Goal: Task Accomplishment & Management: Complete application form

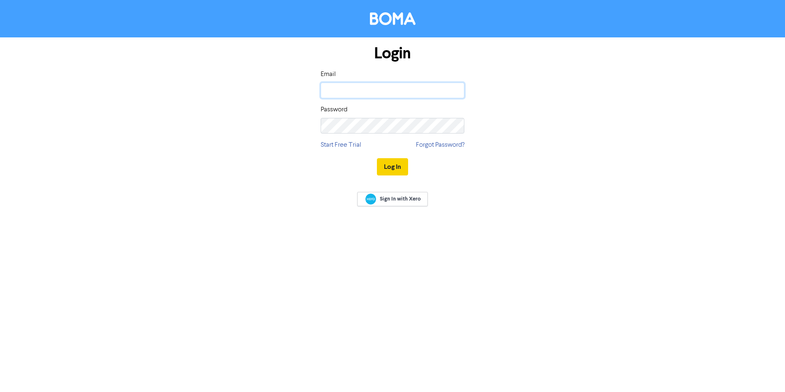
type input "[EMAIL_ADDRESS][DOMAIN_NAME]"
click at [404, 165] on button "Log In" at bounding box center [392, 166] width 31 height 17
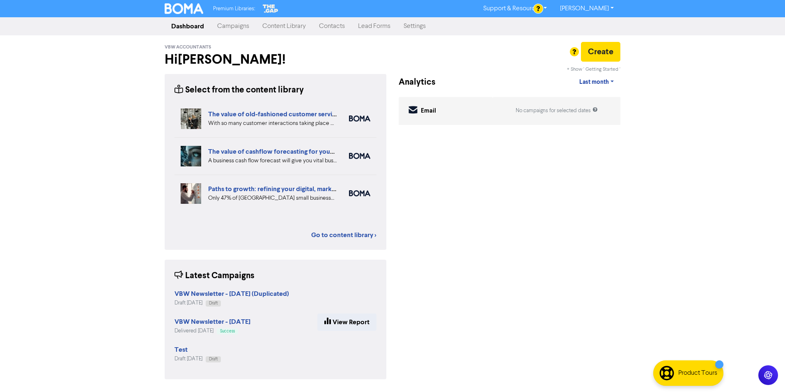
click at [286, 25] on link "Content Library" at bounding box center [284, 26] width 57 height 16
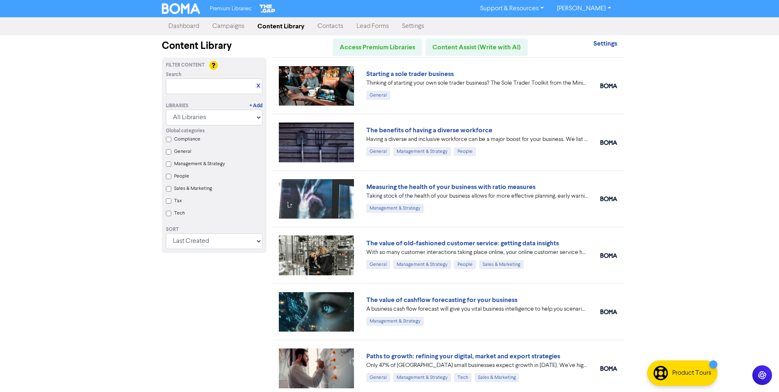
click at [684, 114] on div "Premium Libraries: Support & Resources Video Tutorials FAQ & Guides Marketing E…" at bounding box center [389, 196] width 779 height 392
click at [223, 25] on link "Campaigns" at bounding box center [228, 26] width 45 height 16
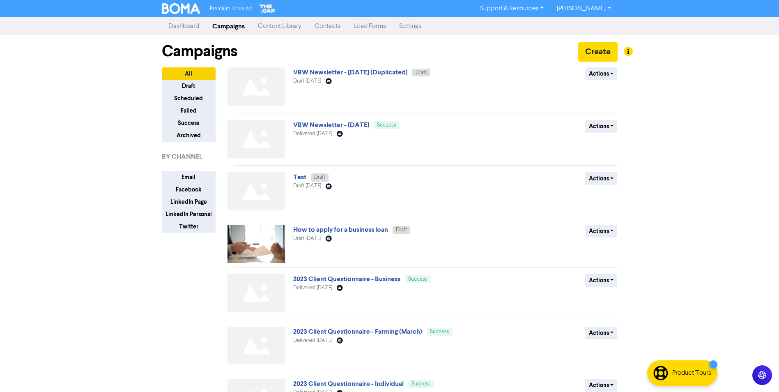
click at [187, 27] on link "Dashboard" at bounding box center [184, 26] width 44 height 16
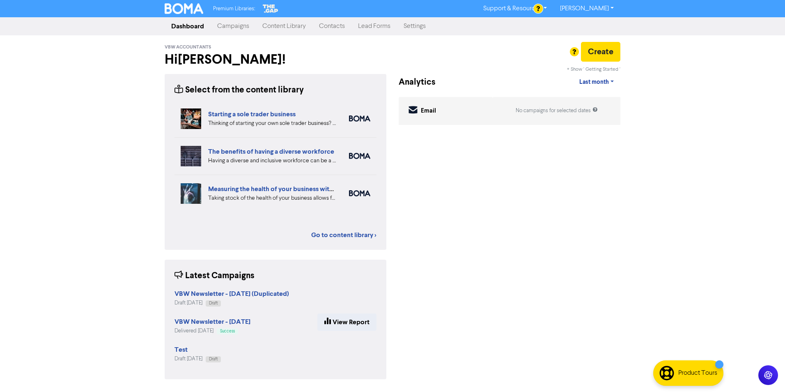
click at [90, 214] on div "Premium Libraries: Support & Resources Video Tutorials FAQ & Guides Marketing E…" at bounding box center [392, 196] width 785 height 392
click at [697, 160] on div "Premium Libraries: Support & Resources Video Tutorials FAQ & Guides Marketing E…" at bounding box center [392, 196] width 785 height 392
click at [369, 22] on link "Lead Forms" at bounding box center [375, 26] width 46 height 16
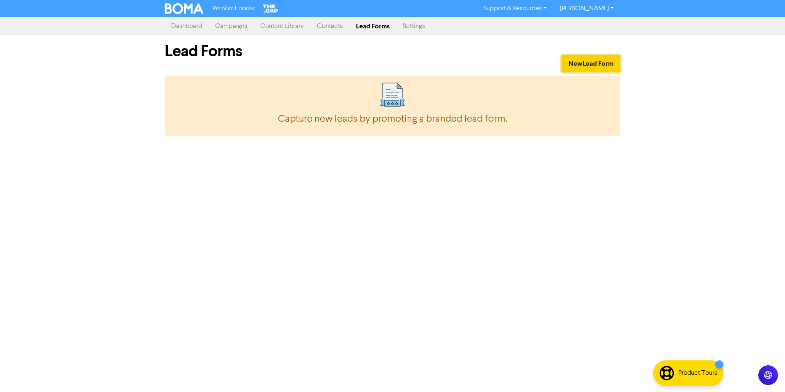
click at [597, 65] on button "New Lead Form" at bounding box center [591, 63] width 59 height 17
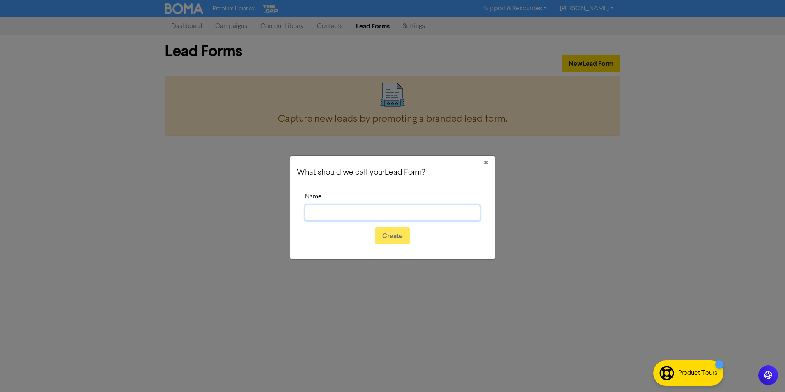
click at [367, 216] on input "Name" at bounding box center [392, 213] width 175 height 16
type input "test"
click at [400, 231] on button "Create" at bounding box center [392, 235] width 35 height 17
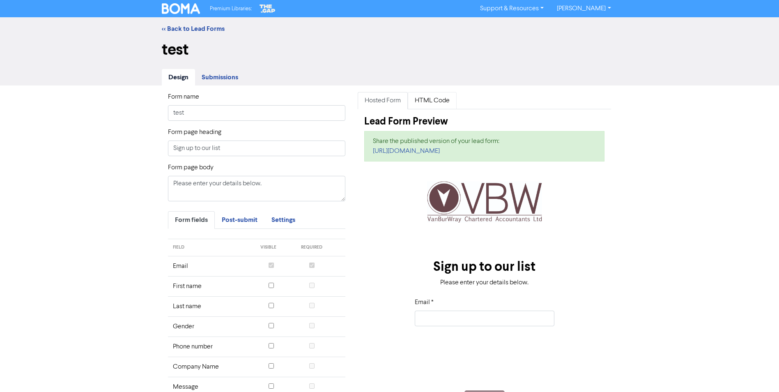
click at [430, 103] on link "HTML Code" at bounding box center [432, 100] width 49 height 17
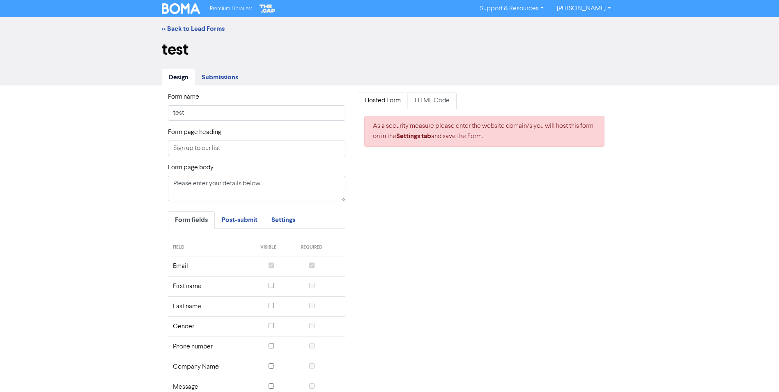
click at [386, 100] on link "Hosted Form" at bounding box center [383, 100] width 50 height 17
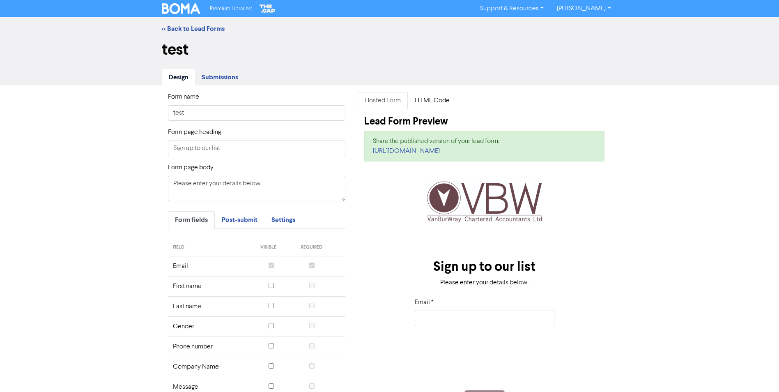
click at [219, 77] on span "Submissions" at bounding box center [220, 77] width 37 height 8
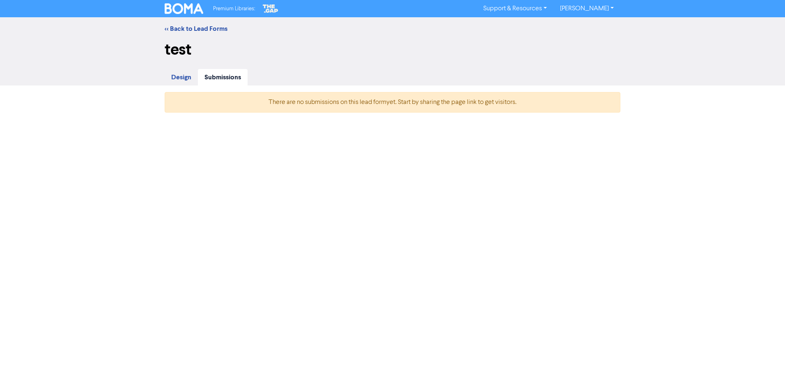
click at [182, 74] on span "Design" at bounding box center [181, 77] width 20 height 8
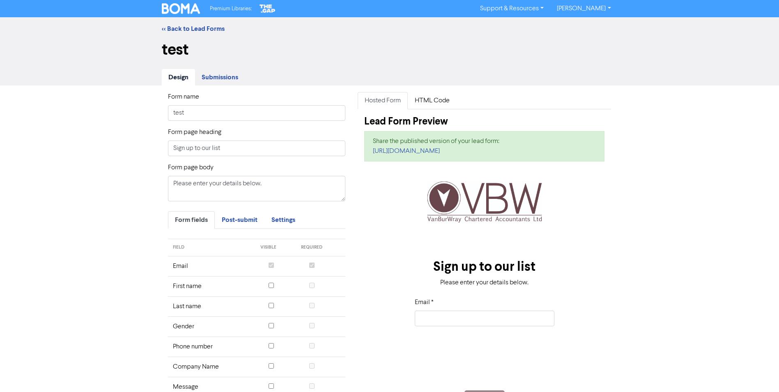
click at [133, 265] on div "Form name test Form page heading Sign up to our list Form page body Please ente…" at bounding box center [389, 278] width 779 height 387
click at [258, 148] on input "Sign up to our list" at bounding box center [257, 148] width 178 height 16
click at [223, 110] on input "test" at bounding box center [257, 113] width 178 height 16
drag, startPoint x: 203, startPoint y: 112, endPoint x: 99, endPoint y: 102, distance: 104.0
click at [100, 105] on div "Form name test Form page heading Sign up to our list Form page body Please ente…" at bounding box center [389, 278] width 779 height 387
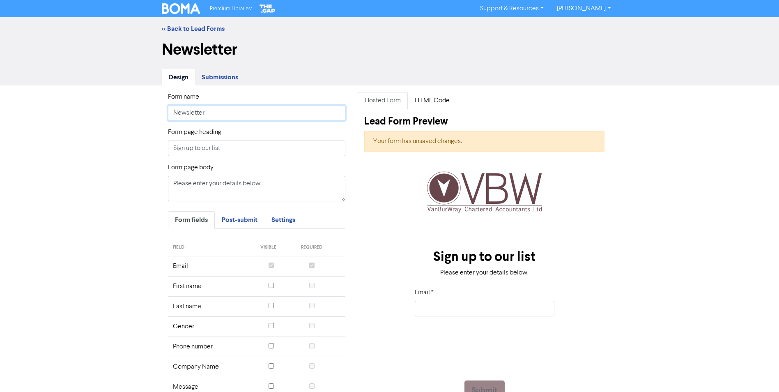
type input "Newsletter"
click at [246, 151] on input "Sign up to our list" at bounding box center [257, 148] width 178 height 16
click at [292, 221] on span "Settings" at bounding box center [283, 220] width 24 height 8
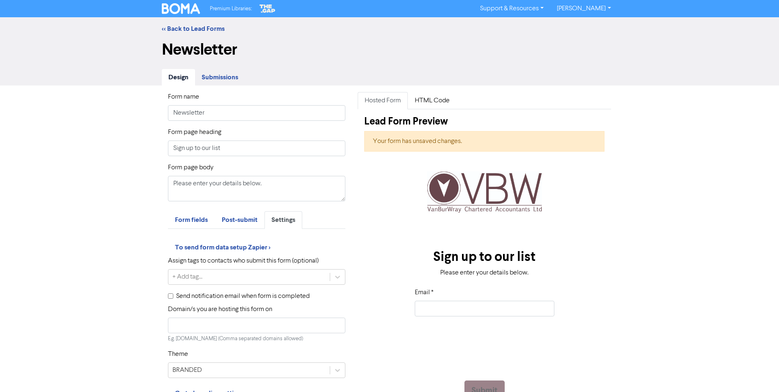
scroll to position [71, 0]
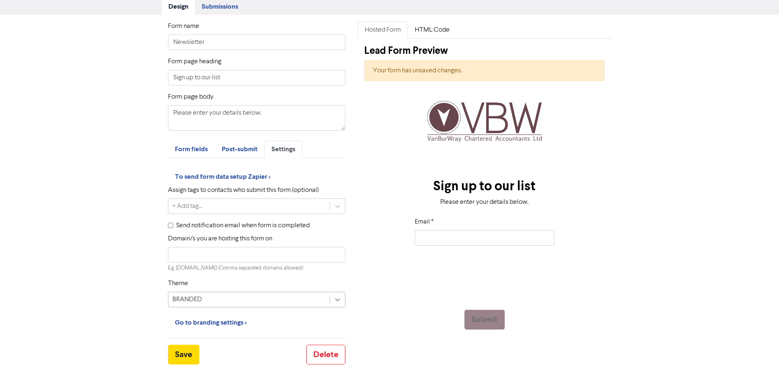
click at [336, 297] on icon at bounding box center [338, 299] width 8 height 8
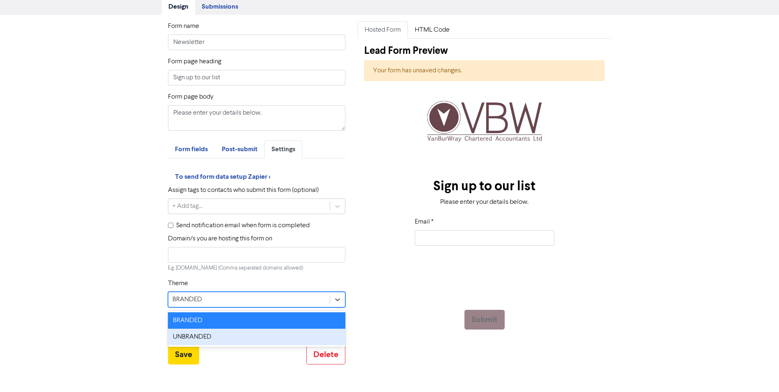
click at [302, 334] on div "UNBRANDED" at bounding box center [257, 337] width 178 height 16
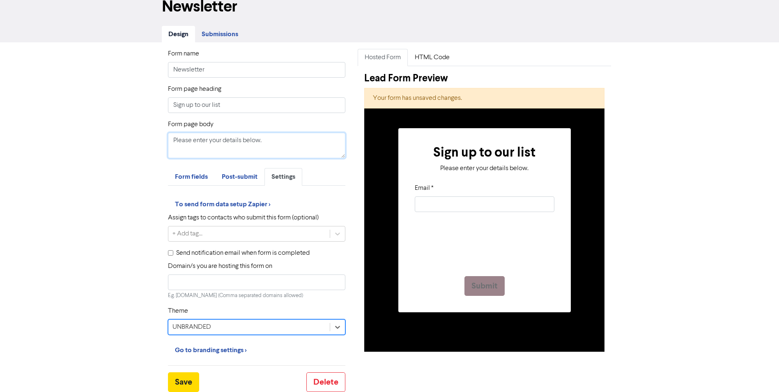
click at [263, 146] on textarea "Please enter your details below." at bounding box center [257, 145] width 178 height 25
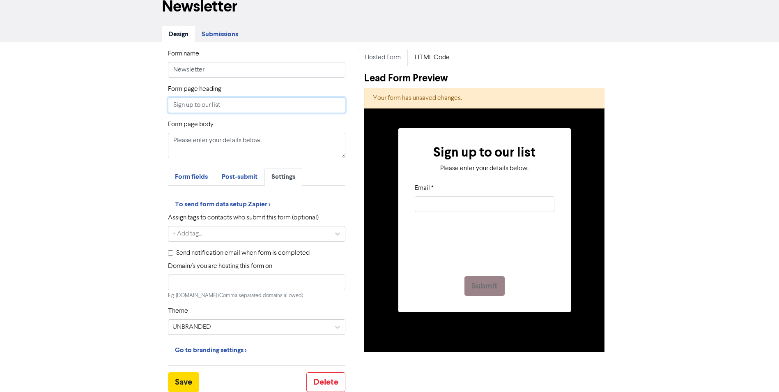
click at [243, 105] on input "Sign up to our list" at bounding box center [257, 105] width 178 height 16
drag, startPoint x: 237, startPoint y: 106, endPoint x: 109, endPoint y: 108, distance: 127.8
click at [109, 108] on div "Form name Newsletter Form page heading Sign up to our list Form page body Pleas…" at bounding box center [389, 217] width 779 height 350
type input "Stay in the know!"
click at [214, 139] on textarea "Please enter your details below." at bounding box center [257, 145] width 178 height 25
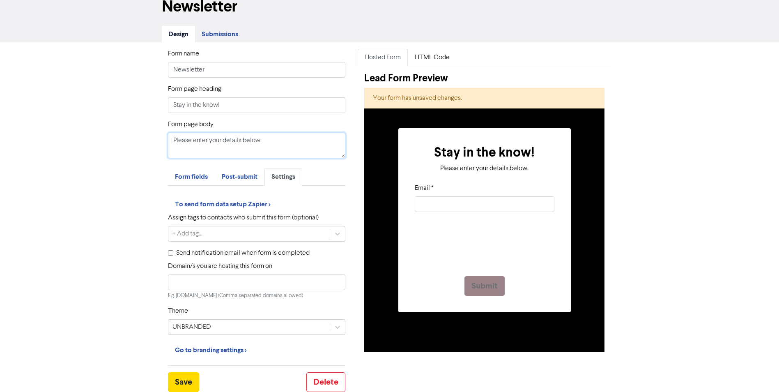
click at [273, 139] on textarea "Please enter your details below." at bounding box center [257, 145] width 178 height 25
click at [215, 65] on input "Newsletter" at bounding box center [257, 70] width 178 height 16
click at [340, 232] on icon at bounding box center [338, 234] width 8 height 8
click at [126, 211] on div "Form name Newsletter Form page heading Stay in the know! Form page body Please …" at bounding box center [389, 217] width 779 height 350
click at [173, 254] on input "Send notification email when form is completed" at bounding box center [170, 252] width 5 height 5
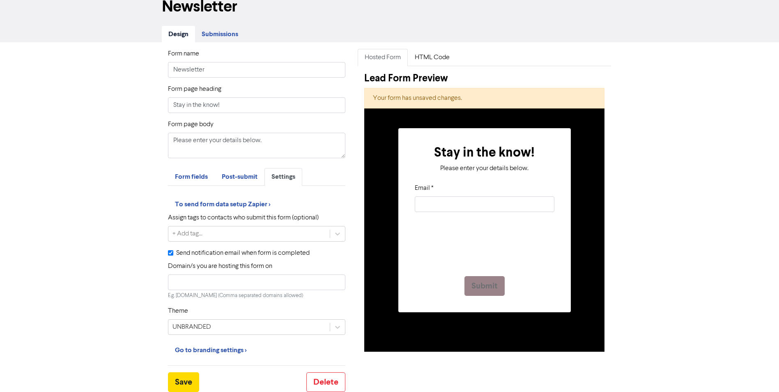
checkbox input "true"
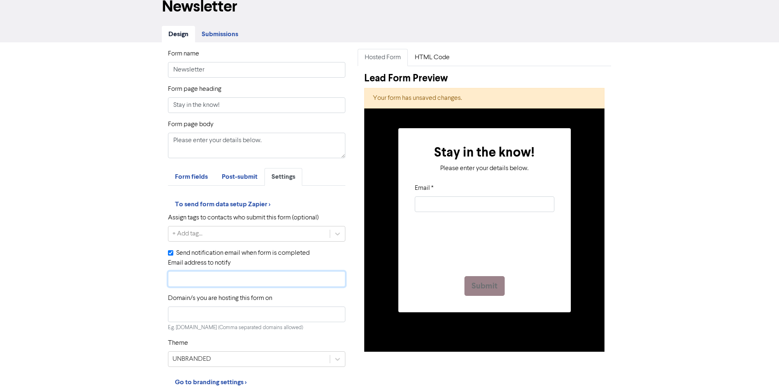
click at [220, 279] on input "Email address to notify" at bounding box center [257, 279] width 178 height 16
type input "[EMAIL_ADDRESS][DOMAIN_NAME]"
click at [84, 339] on div "Form name Newsletter Form page heading Stay in the know! Form page body Please …" at bounding box center [389, 233] width 779 height 382
click at [239, 315] on input "Domain/s you are hosting this form on" at bounding box center [257, 314] width 178 height 16
type input "[DOMAIN_NAME]"
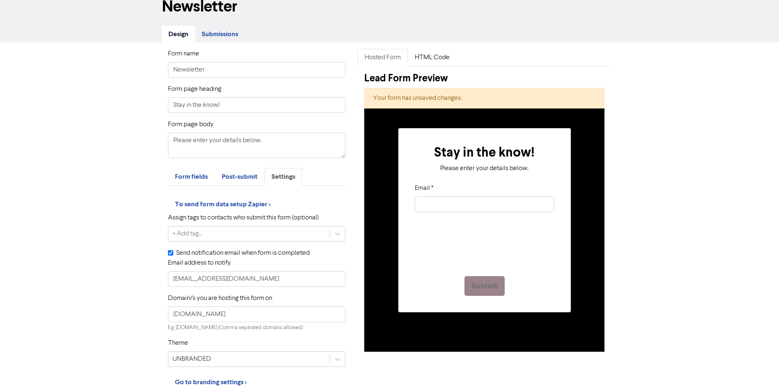
click at [93, 306] on div "Form name Newsletter Form page heading Stay in the know! Form page body Please …" at bounding box center [389, 233] width 779 height 382
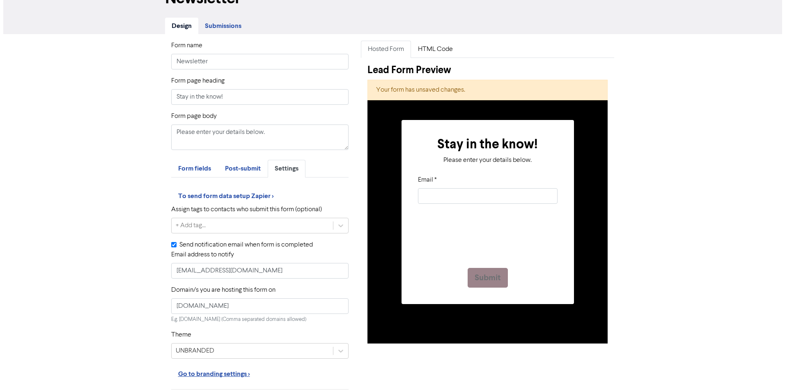
scroll to position [75, 0]
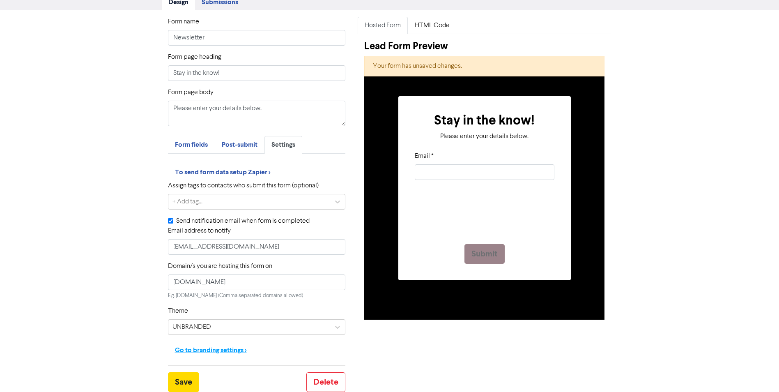
click at [216, 352] on button "Go to branding settings >" at bounding box center [211, 349] width 86 height 17
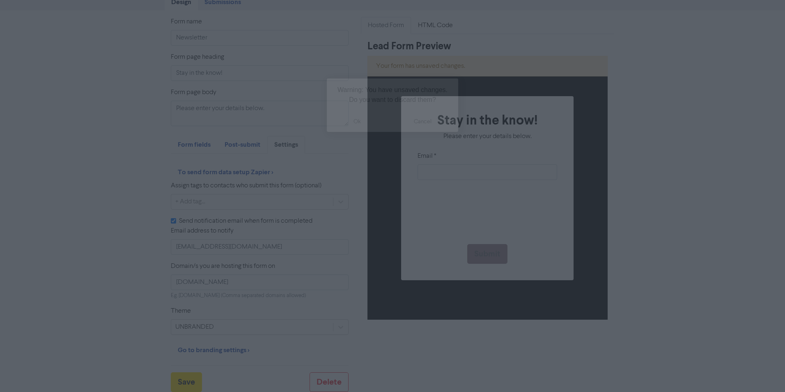
click at [432, 121] on button "cancel" at bounding box center [423, 121] width 71 height 21
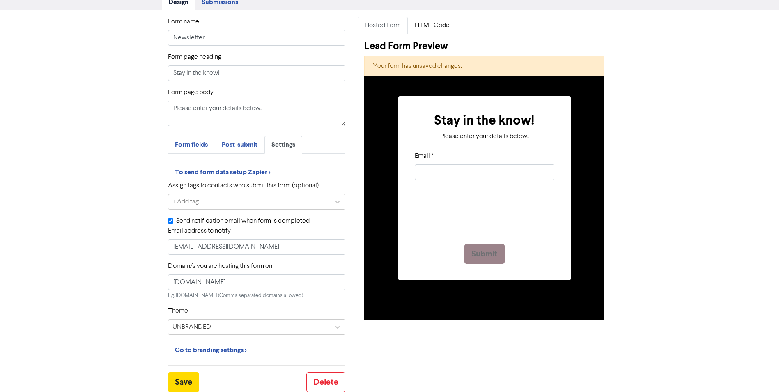
click at [101, 274] on div "Form name Newsletter Form page heading Stay in the know! Form page body Please …" at bounding box center [389, 201] width 779 height 382
click at [223, 348] on button "Go to branding settings >" at bounding box center [211, 349] width 86 height 17
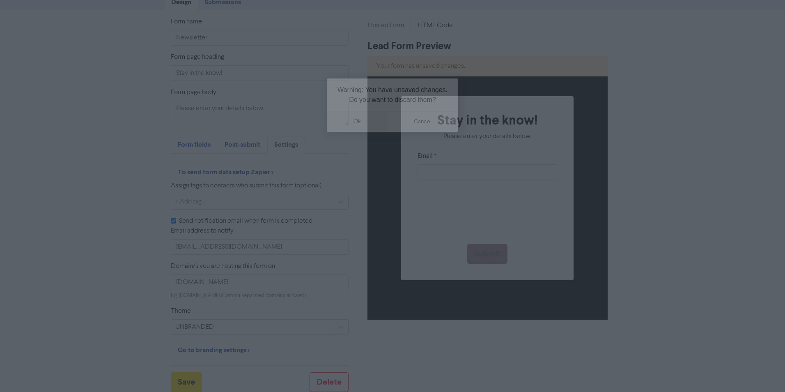
click at [372, 124] on button "ok" at bounding box center [357, 121] width 61 height 21
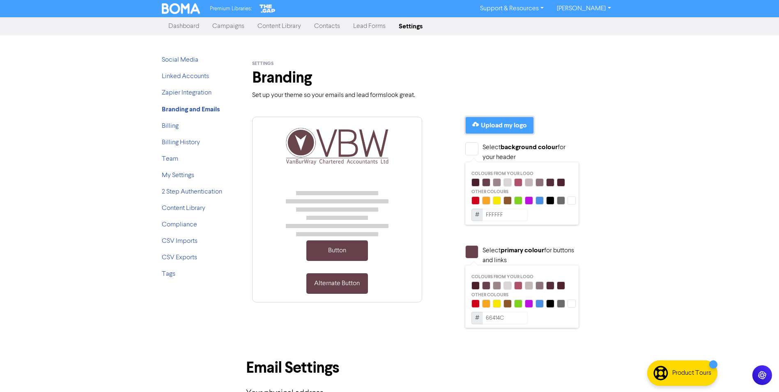
click at [494, 122] on div "Upload my logo" at bounding box center [504, 125] width 46 height 10
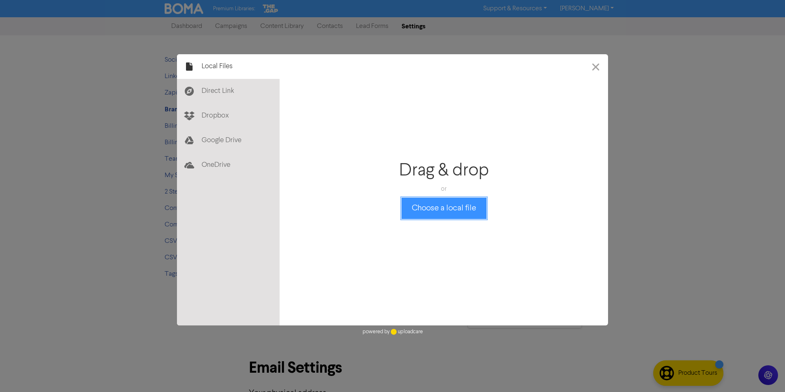
click at [457, 205] on button "Choose a local file" at bounding box center [444, 208] width 85 height 21
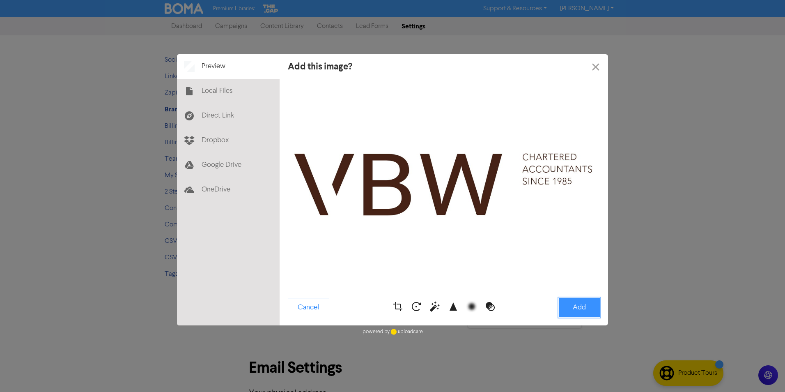
click at [579, 305] on button "Add" at bounding box center [579, 307] width 41 height 19
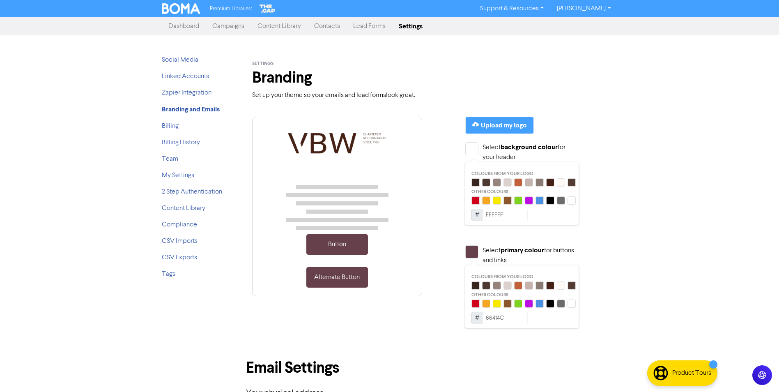
click at [79, 158] on div "Premium Libraries: Support & Resources Video Tutorials FAQ & Guides Marketing E…" at bounding box center [389, 196] width 779 height 392
click at [671, 214] on div "Premium Libraries: Support & Resources Video Tutorials FAQ & Guides Marketing E…" at bounding box center [389, 196] width 779 height 392
click at [562, 182] on div at bounding box center [561, 182] width 8 height 8
click at [573, 201] on div at bounding box center [572, 200] width 8 height 8
type input "FFFFFF"
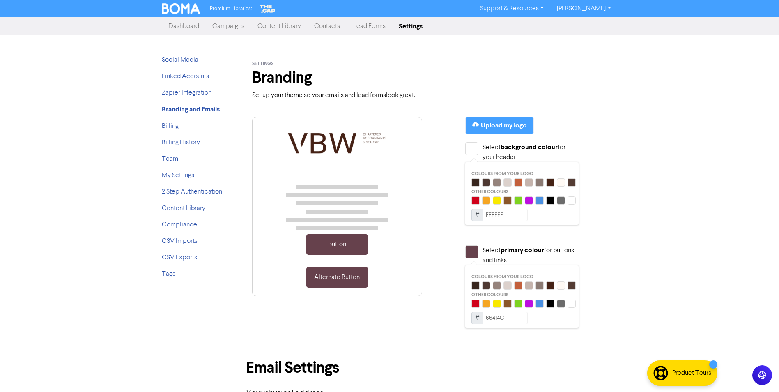
click at [633, 82] on div "Premium Libraries: Support & Resources Video Tutorials FAQ & Guides Marketing E…" at bounding box center [389, 196] width 779 height 392
click at [476, 284] on div at bounding box center [476, 285] width 8 height 8
click at [504, 285] on div at bounding box center [508, 285] width 8 height 8
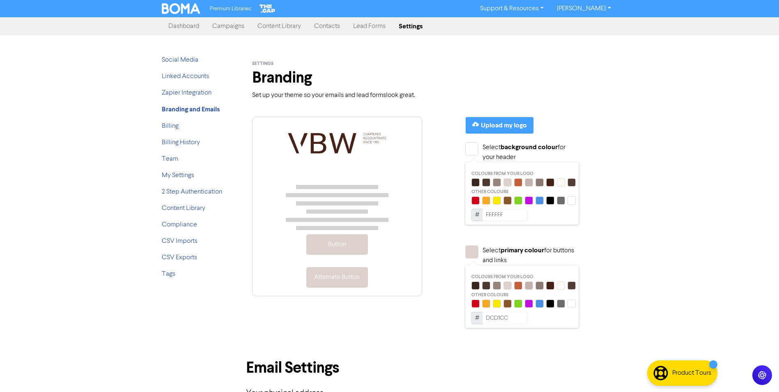
click at [421, 307] on div "Button Alternate Button" at bounding box center [337, 233] width 183 height 232
click at [81, 159] on div "Premium Libraries: Support & Resources Video Tutorials FAQ & Guides Marketing E…" at bounding box center [389, 196] width 779 height 392
click at [562, 304] on div at bounding box center [561, 303] width 8 height 8
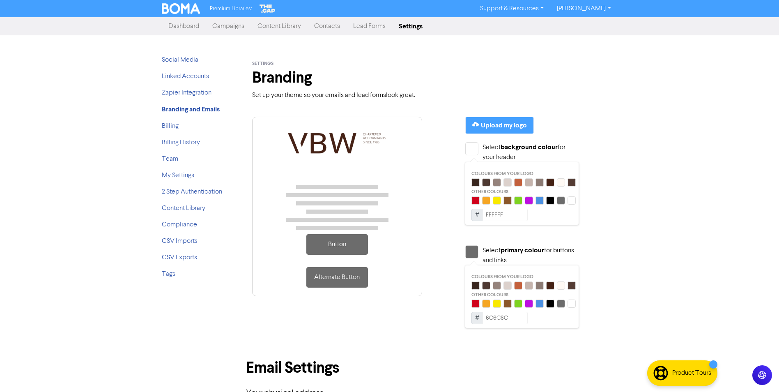
click at [562, 286] on div at bounding box center [561, 285] width 8 height 8
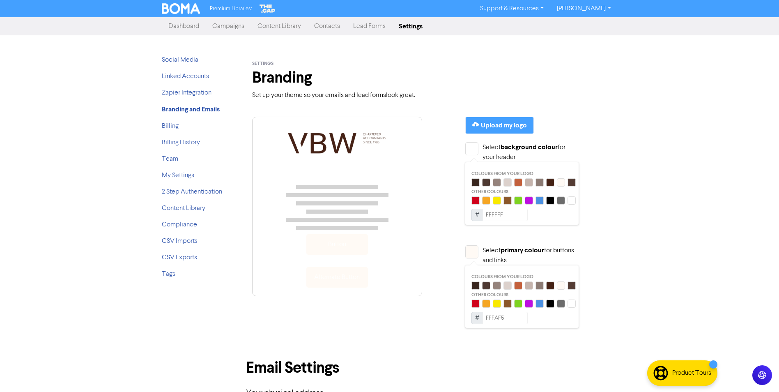
click at [507, 287] on div at bounding box center [508, 285] width 8 height 8
click at [496, 285] on div at bounding box center [497, 285] width 8 height 8
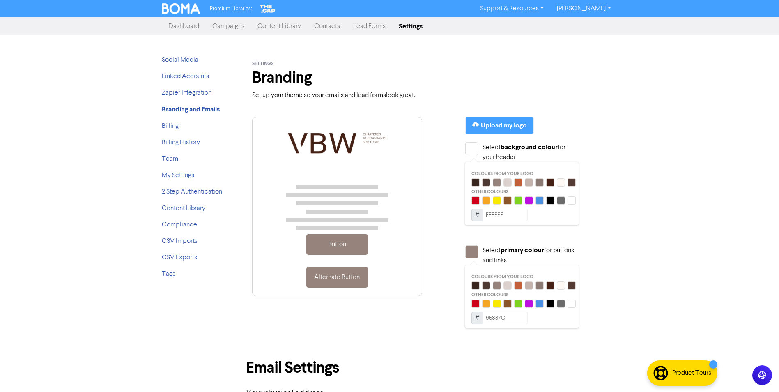
click at [497, 286] on div at bounding box center [497, 285] width 8 height 8
click at [508, 286] on div at bounding box center [508, 285] width 8 height 8
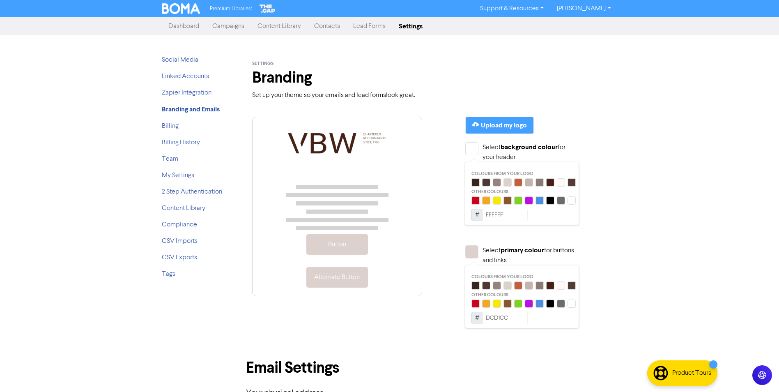
click at [495, 286] on div at bounding box center [497, 285] width 8 height 8
type input "95837C"
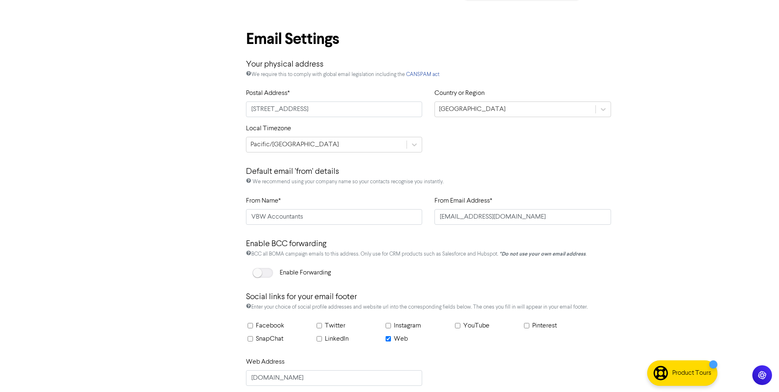
scroll to position [356, 0]
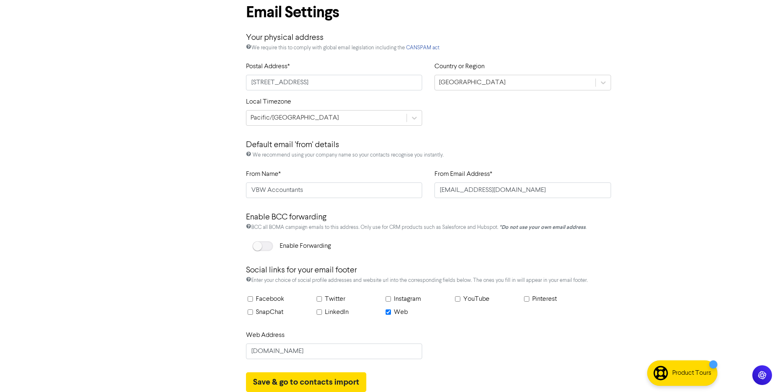
click at [438, 271] on p "Social links for your email footer" at bounding box center [429, 267] width 366 height 19
click at [425, 279] on div "Enter your choice of social profile addresses and website url into the correspo…" at bounding box center [429, 285] width 366 height 18
click at [300, 384] on button "Save & go to contacts import" at bounding box center [306, 382] width 120 height 20
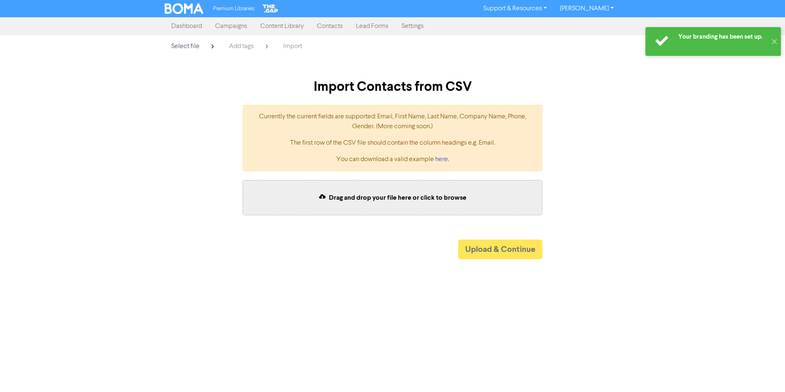
click at [164, 103] on div "Currently the current fields are supported: Email, First Name, Last Name, Compa…" at bounding box center [393, 138] width 468 height 80
click at [143, 170] on div "Select file Add tags Import Import Contacts from CSV Currently the current fiel…" at bounding box center [392, 147] width 785 height 224
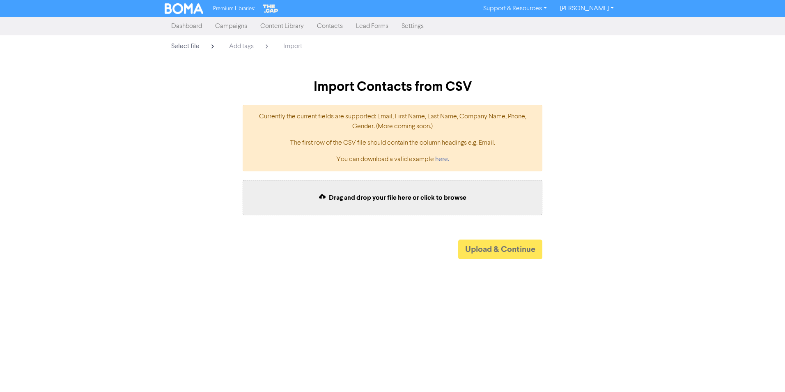
click at [62, 113] on div "Select file Add tags Import Import Contacts from CSV Currently the current fiel…" at bounding box center [392, 147] width 785 height 224
click at [412, 24] on link "Settings" at bounding box center [412, 26] width 35 height 16
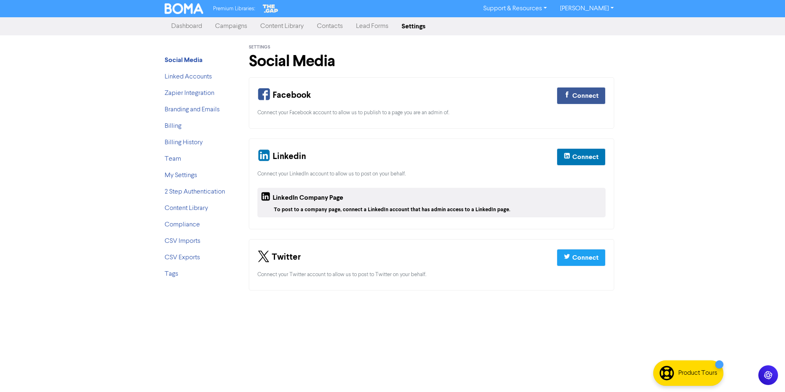
click at [114, 149] on div "Premium Libraries: Support & Resources Video Tutorials FAQ & Guides Marketing E…" at bounding box center [392, 196] width 785 height 392
click at [92, 164] on div "Premium Libraries: Support & Resources Video Tutorials FAQ & Guides Marketing E…" at bounding box center [392, 196] width 785 height 392
click at [361, 26] on link "Lead Forms" at bounding box center [373, 26] width 46 height 16
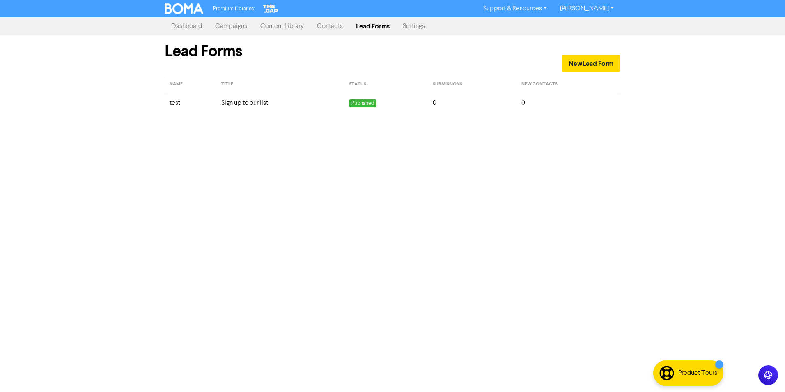
click at [246, 100] on td "Sign up to our list" at bounding box center [280, 103] width 128 height 20
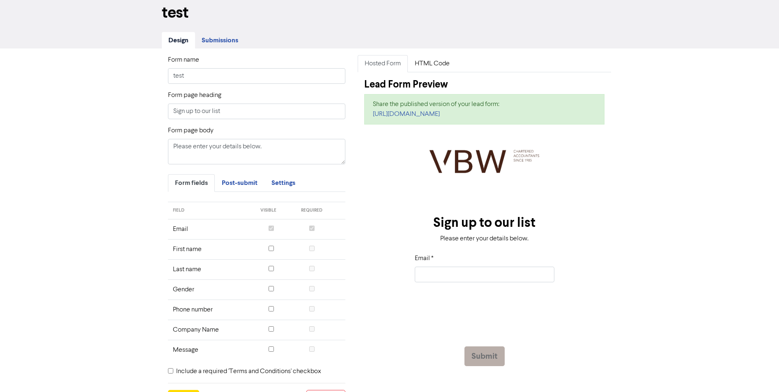
scroll to position [74, 0]
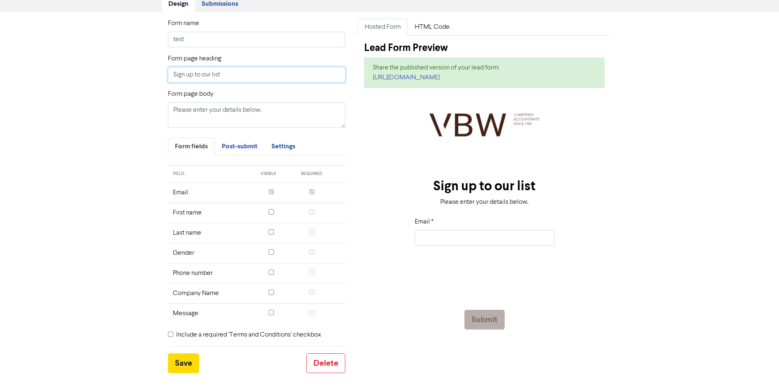
click at [237, 78] on input "Sign up to our list" at bounding box center [257, 75] width 178 height 16
drag, startPoint x: 231, startPoint y: 74, endPoint x: 212, endPoint y: 75, distance: 18.5
click at [212, 75] on input "Sign up to our list" at bounding box center [257, 75] width 178 height 16
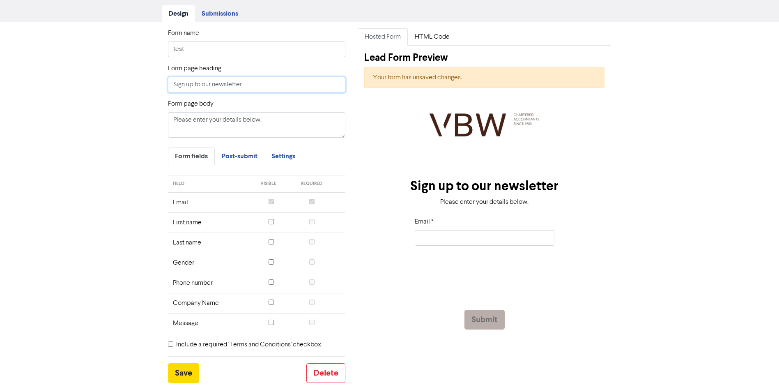
type input "Sign up to our newsletter"
click at [282, 122] on textarea "Please enter your details below." at bounding box center [257, 124] width 178 height 25
click at [255, 86] on input "Sign up to our newsletter" at bounding box center [257, 85] width 178 height 16
click at [244, 150] on link "Post-submit" at bounding box center [240, 156] width 50 height 18
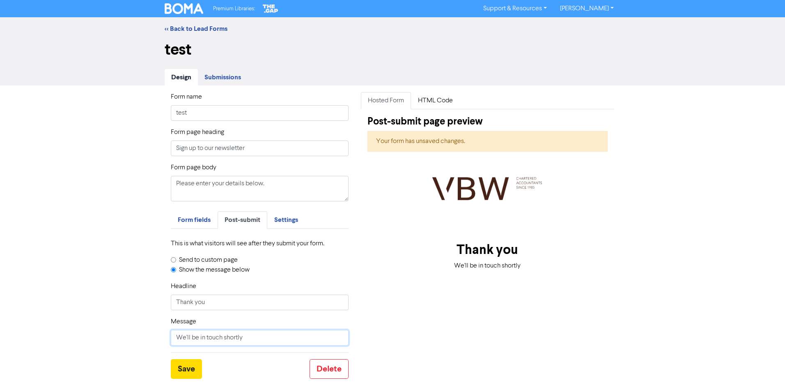
click at [261, 334] on input "We'll be in touch shortly" at bounding box center [260, 338] width 178 height 16
drag, startPoint x: 274, startPoint y: 337, endPoint x: 124, endPoint y: 339, distance: 150.7
click at [124, 339] on div "Form name test Form page heading Sign up to our newsletter Form page body Pleas…" at bounding box center [392, 231] width 785 height 293
click at [288, 220] on span "Settings" at bounding box center [286, 220] width 24 height 8
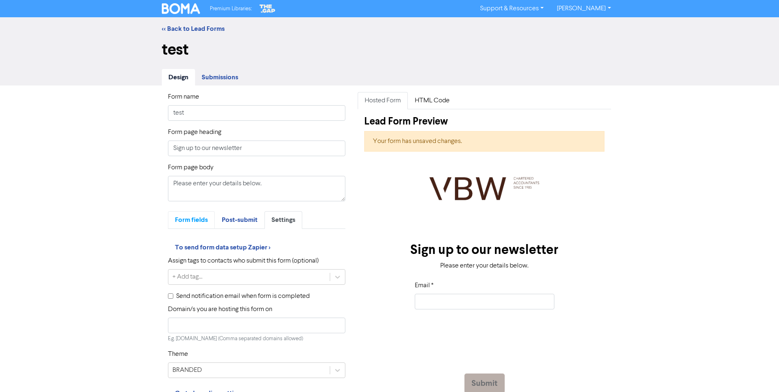
click at [188, 216] on link "Form fields" at bounding box center [191, 220] width 47 height 18
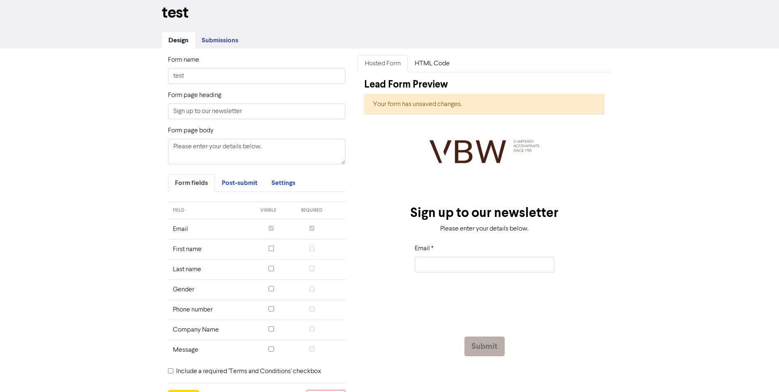
scroll to position [23, 0]
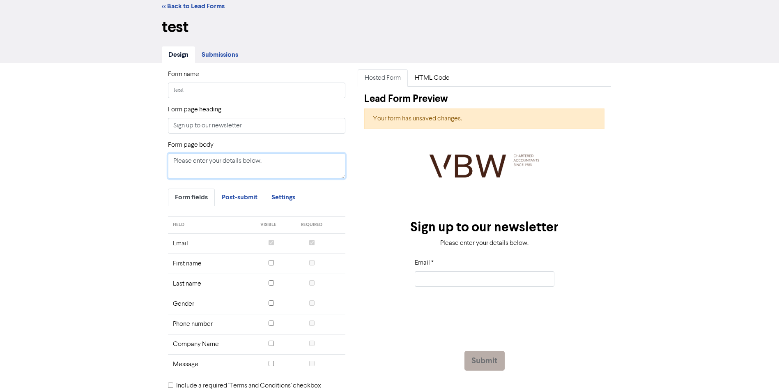
drag, startPoint x: 273, startPoint y: 162, endPoint x: 264, endPoint y: 165, distance: 9.1
click at [273, 162] on textarea "Please enter your details below." at bounding box center [257, 165] width 178 height 25
drag, startPoint x: 241, startPoint y: 162, endPoint x: 225, endPoint y: 165, distance: 16.3
click at [225, 165] on textarea "Please enter your details below." at bounding box center [257, 165] width 178 height 25
type textarea "Please enter your email below."
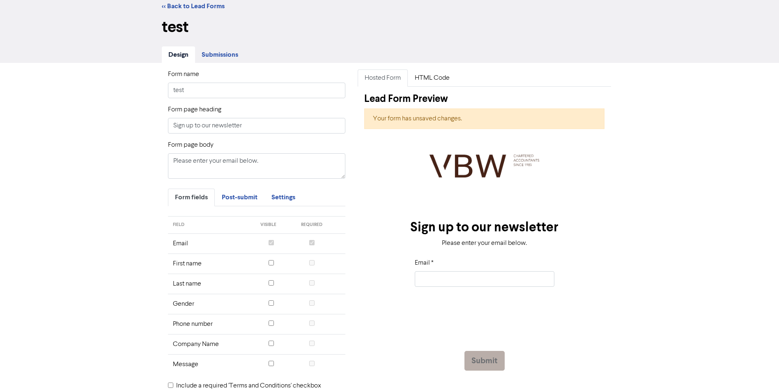
click at [124, 177] on div "Form name test Form page heading Sign up to our newsletter Form page body Pleas…" at bounding box center [389, 248] width 779 height 370
click at [270, 127] on input "Sign up to our newsletter" at bounding box center [257, 126] width 178 height 16
drag, startPoint x: 278, startPoint y: 124, endPoint x: 36, endPoint y: 106, distance: 242.6
click at [36, 106] on div "Form name test Form page heading Sign up to our newsletter Form page body Pleas…" at bounding box center [389, 248] width 779 height 370
type input "Stay in the know!"
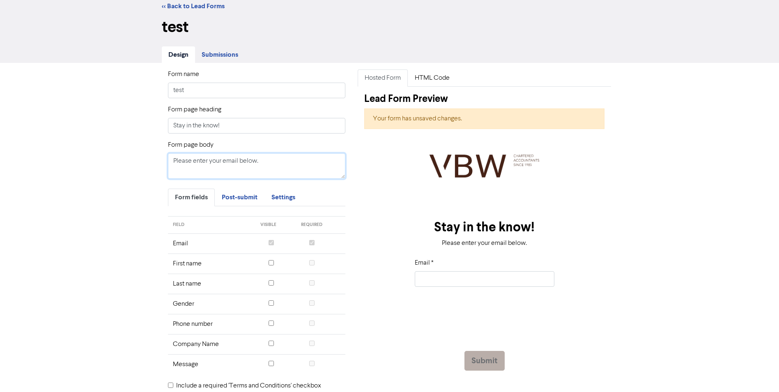
drag, startPoint x: 271, startPoint y: 159, endPoint x: 90, endPoint y: 154, distance: 181.2
click at [90, 154] on div "Form name test Form page heading Stay in the know! Form page body Please enter …" at bounding box center [389, 248] width 779 height 370
type textarea "S"
click at [204, 85] on input "test" at bounding box center [257, 91] width 178 height 16
drag, startPoint x: 186, startPoint y: 122, endPoint x: 47, endPoint y: 102, distance: 140.3
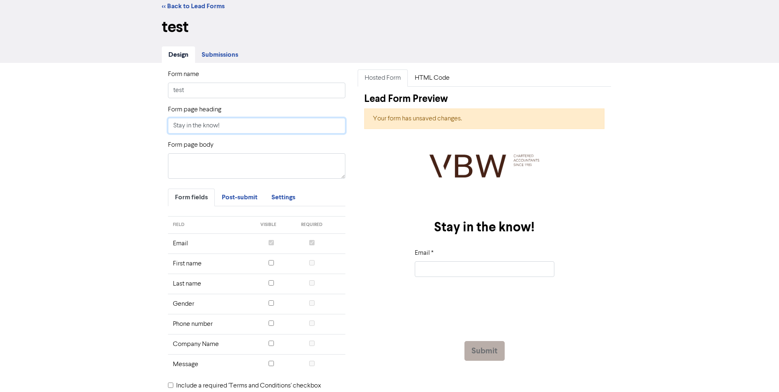
click at [43, 106] on div "Form name test Form page heading Stay in the know! Form page body Form fields P…" at bounding box center [389, 243] width 779 height 361
type input "Connect with us"
click at [184, 159] on textarea "Form page body" at bounding box center [257, 165] width 178 height 25
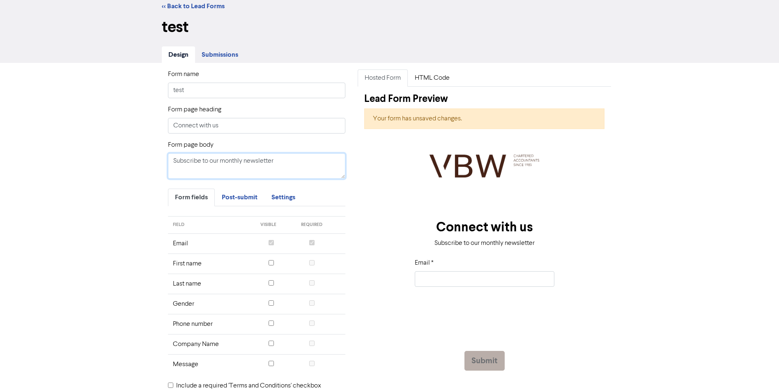
type textarea "Subscribe to our monthly newsletter"
click at [266, 168] on textarea "Subscribe to our monthly newsletter" at bounding box center [257, 165] width 178 height 25
click at [309, 164] on textarea "Subscribe to our monthly newsletter" at bounding box center [257, 165] width 178 height 25
drag, startPoint x: 213, startPoint y: 122, endPoint x: 21, endPoint y: 111, distance: 192.1
click at [21, 112] on div "Form name test Form page heading Connect with us Form page body Subscribe to ou…" at bounding box center [389, 248] width 779 height 370
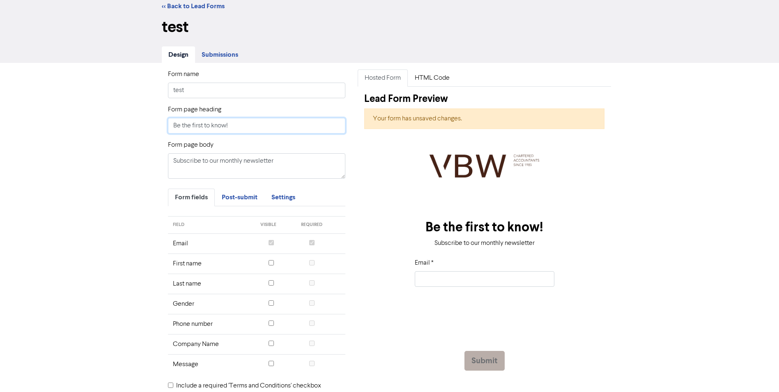
type input "Be the first to know!"
click at [290, 159] on textarea "Subscribe to our monthly newsletter" at bounding box center [257, 165] width 178 height 25
click at [299, 156] on textarea "Subscribe to our monthly newsletter" at bounding box center [257, 165] width 178 height 25
click at [283, 161] on textarea "Subscribe to our monthly newsletter" at bounding box center [257, 165] width 178 height 25
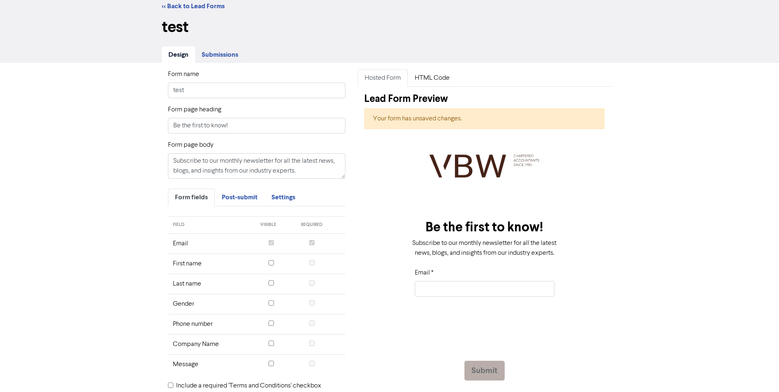
click at [85, 223] on div "Form name test Form page heading Be the first to know! Form page body Subscribe…" at bounding box center [389, 253] width 779 height 380
click at [308, 166] on textarea "Subscribe to our monthly newsletter for all the latest news, blogs, and insight…" at bounding box center [257, 165] width 178 height 25
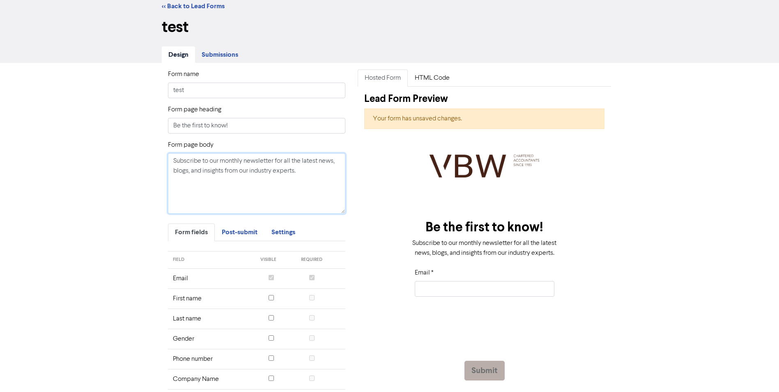
drag, startPoint x: 344, startPoint y: 178, endPoint x: 342, endPoint y: 213, distance: 35.0
click at [342, 213] on textarea "Subscribe to our monthly newsletter for all the latest news, blogs, and insight…" at bounding box center [257, 183] width 178 height 60
click at [439, 78] on link "HTML Code" at bounding box center [432, 77] width 49 height 17
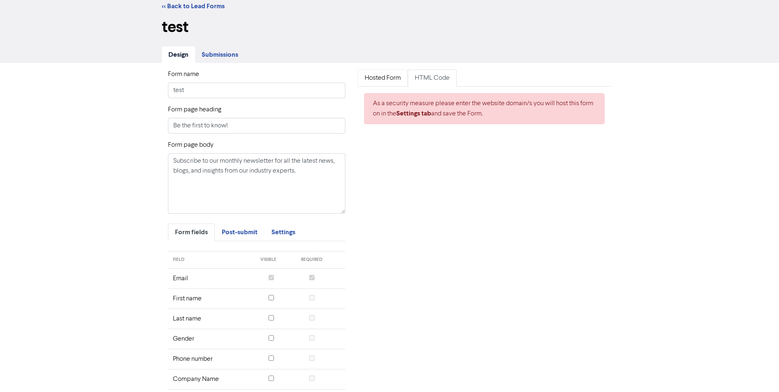
click at [383, 79] on link "Hosted Form" at bounding box center [383, 77] width 50 height 17
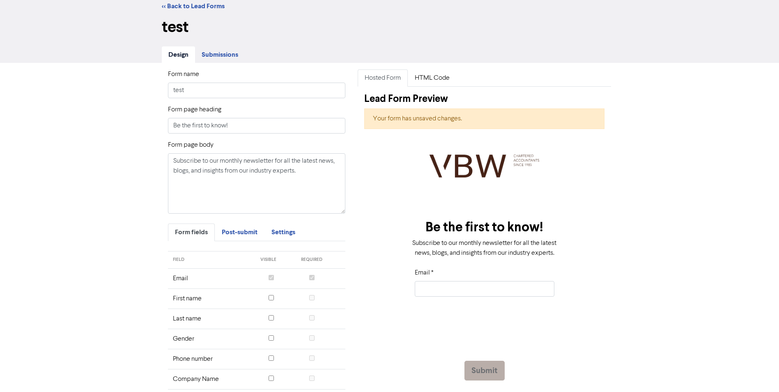
click at [110, 193] on div "Form name test Form page heading Be the first to know! Form page body Subscribe…" at bounding box center [389, 261] width 779 height 396
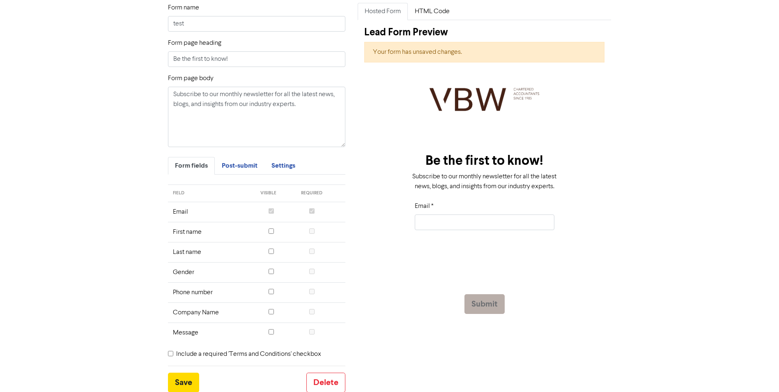
scroll to position [90, 0]
click at [240, 104] on textarea "Subscribe to our monthly newsletter for all the latest news, blogs, and insight…" at bounding box center [257, 116] width 178 height 60
click at [699, 136] on div "Form name test Form page heading Be the first to know! Form page body Subscribe…" at bounding box center [389, 194] width 779 height 396
click at [97, 290] on div "Form name test Form page heading Be the first to know! Form page body Subscribe…" at bounding box center [389, 194] width 779 height 396
click at [232, 60] on input "Be the first to know!" at bounding box center [257, 59] width 178 height 16
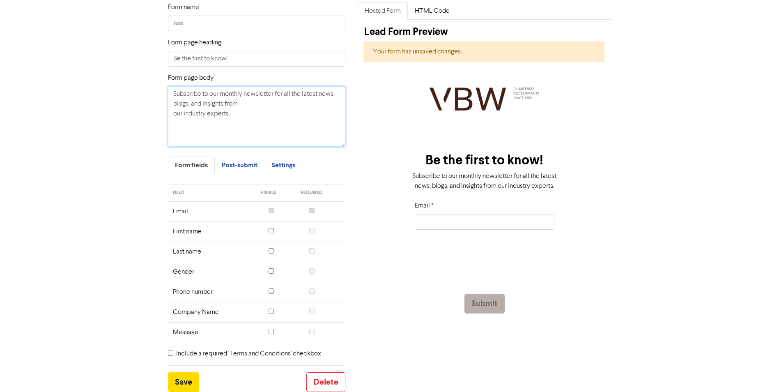
click at [249, 99] on textarea "Subscribe to our monthly newsletter for all the latest news, blogs, and insight…" at bounding box center [257, 116] width 178 height 60
click at [244, 102] on textarea "Subscribe to our monthly newsletter for all the latest news, blogs, and insight…" at bounding box center [257, 116] width 178 height 60
click at [650, 153] on div "Form name test Form page heading Be the first to know! Form page body Subscribe…" at bounding box center [389, 194] width 779 height 396
click at [246, 104] on textarea "Subscribe to our monthly newsletter for all the latest news, blogs, and insight…" at bounding box center [257, 116] width 178 height 60
click at [653, 166] on div "Form name test Form page heading Be the first to know! Form page body Subscribe…" at bounding box center [389, 194] width 779 height 396
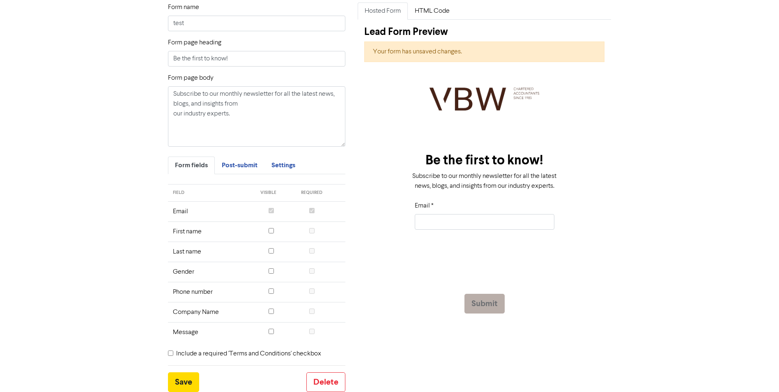
click at [529, 158] on h2 "Be the first to know!" at bounding box center [484, 160] width 159 height 16
click at [247, 168] on span "Post-submit" at bounding box center [240, 165] width 36 height 8
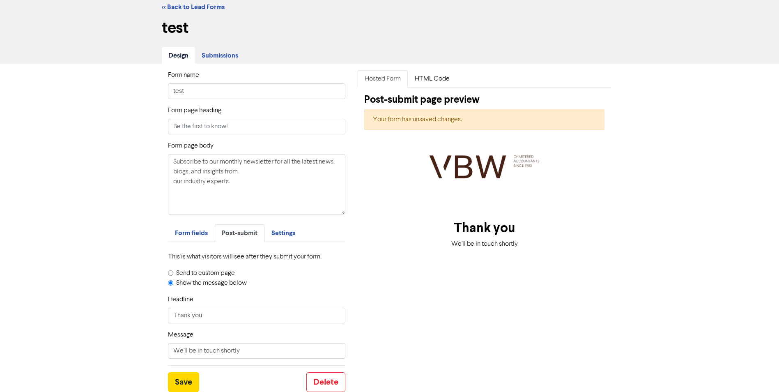
scroll to position [22, 0]
click at [194, 230] on span "Form fields" at bounding box center [191, 233] width 33 height 8
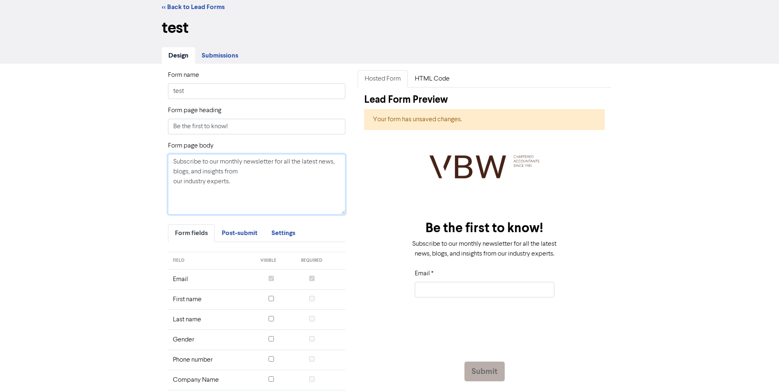
click at [266, 179] on textarea "Subscribe to our monthly newsletter for all the latest news, blogs, and insight…" at bounding box center [257, 184] width 178 height 60
click at [258, 172] on textarea "Subscribe to our monthly newsletter for all the latest news, blogs, and insight…" at bounding box center [257, 184] width 178 height 60
drag, startPoint x: 238, startPoint y: 173, endPoint x: 306, endPoint y: 175, distance: 68.2
click at [306, 175] on textarea "Subscribe to our monthly newsletter for all the latest news, blogs, and insight…" at bounding box center [257, 184] width 178 height 60
click at [308, 169] on textarea "Subscribe to our monthly newsletter for all the latest news, blogs, and insight…" at bounding box center [257, 184] width 178 height 60
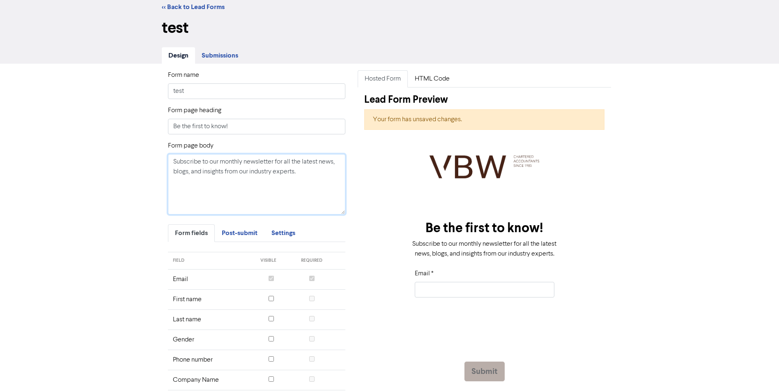
click at [276, 164] on textarea "Subscribe to our monthly newsletter for all the latest news, blogs, and insight…" at bounding box center [257, 184] width 178 height 60
drag, startPoint x: 309, startPoint y: 175, endPoint x: 85, endPoint y: 137, distance: 227.6
click at [85, 137] on div "Form name test Form page heading Be the first to know! Form page body Subscribe…" at bounding box center [389, 262] width 779 height 396
click at [254, 177] on textarea "Subscribe to our monthly newsletter for all the latest news, blogs, and insight…" at bounding box center [257, 184] width 178 height 60
drag, startPoint x: 296, startPoint y: 172, endPoint x: 274, endPoint y: 172, distance: 22.6
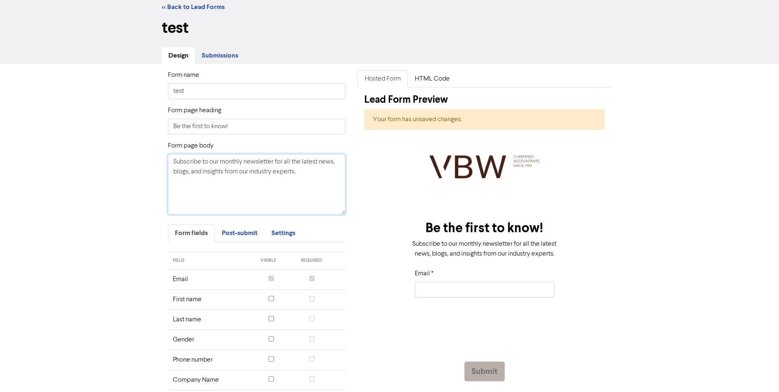
click at [274, 172] on textarea "Subscribe to our monthly newsletter for all the latest news, blogs, and insight…" at bounding box center [257, 184] width 178 height 60
click at [223, 174] on textarea "Subscribe to our monthly newsletter for all the latest news, blogs, and insight…" at bounding box center [257, 184] width 178 height 60
drag, startPoint x: 300, startPoint y: 174, endPoint x: 276, endPoint y: 174, distance: 23.8
click at [276, 174] on textarea "Subscribe to our monthly newsletter for all the latest news, blogs, and insight…" at bounding box center [257, 184] width 178 height 60
drag, startPoint x: 216, startPoint y: 170, endPoint x: 94, endPoint y: 137, distance: 126.3
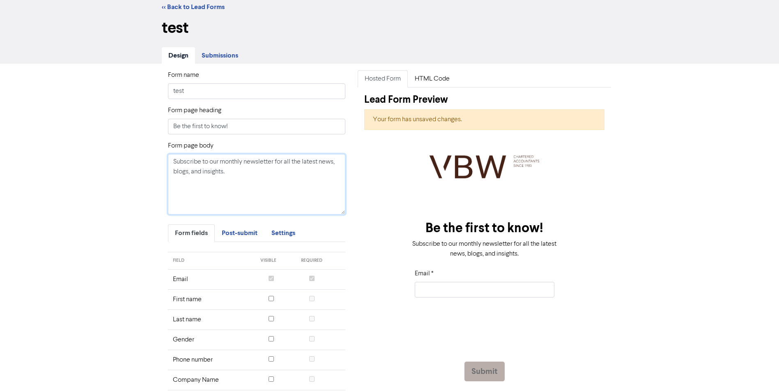
click at [94, 137] on div "Form name test Form page heading Be the first to know! Form page body Subscribe…" at bounding box center [389, 262] width 779 height 396
type textarea "Subscribe to our monthly newsletter for all the latest news, blogs, and insight…"
click at [239, 169] on textarea "Subscribe to our monthly newsletter for all the latest news, blogs, and insight…" at bounding box center [257, 184] width 178 height 60
click at [115, 229] on div "Form name test Form page heading Be the first to know! Form page body Subscribe…" at bounding box center [389, 262] width 779 height 396
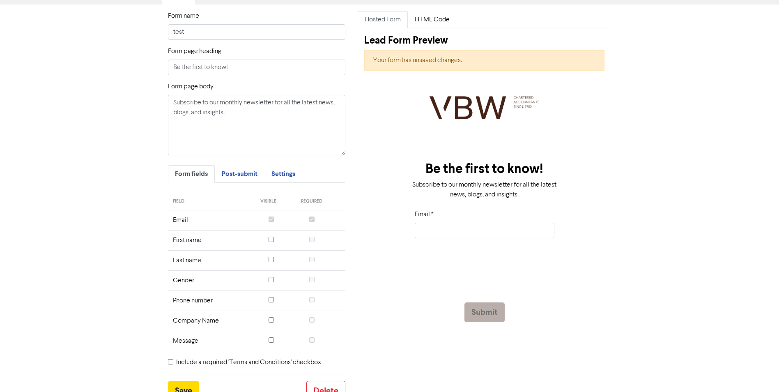
scroll to position [90, 0]
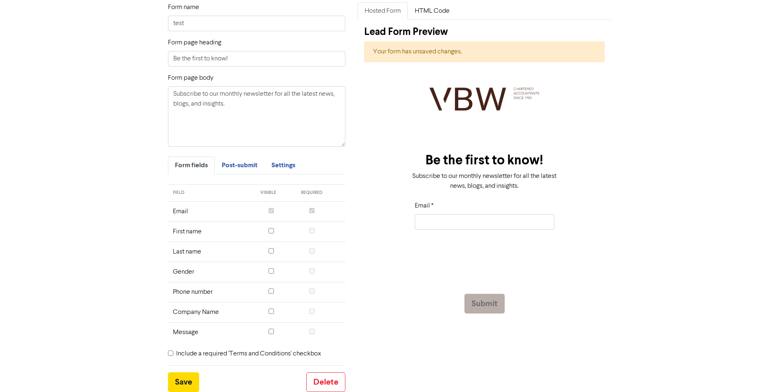
click at [613, 228] on div "Hosted Form HTML Code Lead Form Preview Your form has unsaved changes. Be the f…" at bounding box center [485, 196] width 266 height 389
click at [185, 382] on button "Save" at bounding box center [183, 382] width 31 height 20
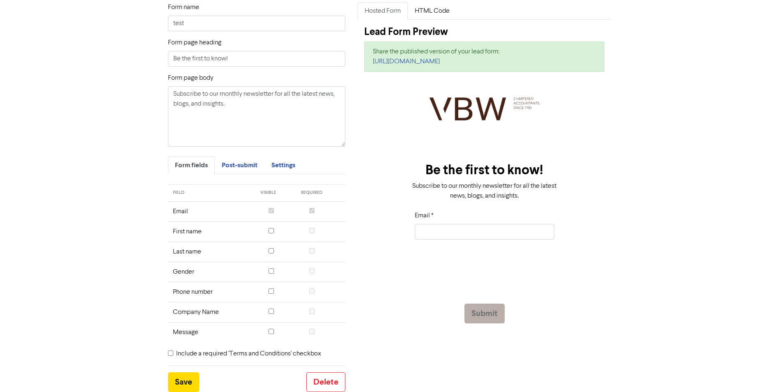
drag, startPoint x: 522, startPoint y: 62, endPoint x: 370, endPoint y: 60, distance: 151.6
click at [370, 60] on div "Share the published version of your lead form: [URL][DOMAIN_NAME]" at bounding box center [484, 56] width 240 height 30
copy link "[URL][DOMAIN_NAME]"
click at [72, 206] on div "Form name test Form page heading Be the first to know! Form page body Subscribe…" at bounding box center [389, 194] width 779 height 396
click at [237, 164] on span "Post-submit" at bounding box center [240, 165] width 36 height 8
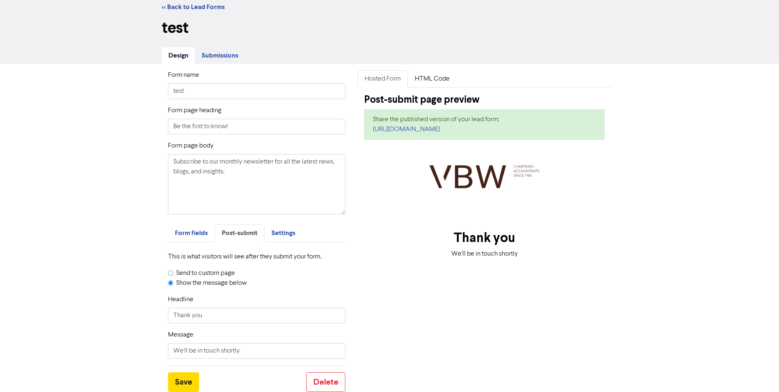
scroll to position [22, 0]
click at [90, 229] on div "Form name test Form page heading Be the first to know! Form page body Subscribe…" at bounding box center [389, 228] width 779 height 328
drag, startPoint x: 258, startPoint y: 353, endPoint x: 121, endPoint y: 345, distance: 137.4
click at [121, 345] on div "Form name test Form page heading Be the first to know! Form page body Subscribe…" at bounding box center [389, 228] width 779 height 328
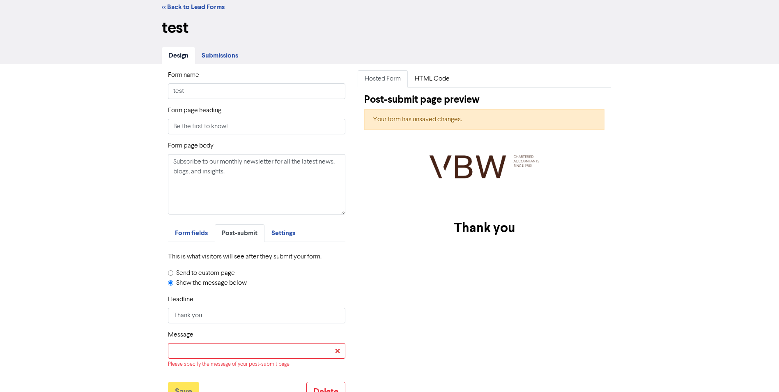
click at [382, 338] on div "Hosted Form HTML Code Post-submit page preview Your form has unsaved changes. T…" at bounding box center [485, 235] width 266 height 331
click at [219, 317] on input "Thank you" at bounding box center [257, 316] width 178 height 16
type input "Thank you!"
click at [214, 350] on input "Message" at bounding box center [257, 351] width 178 height 16
type input "Chat soon!"
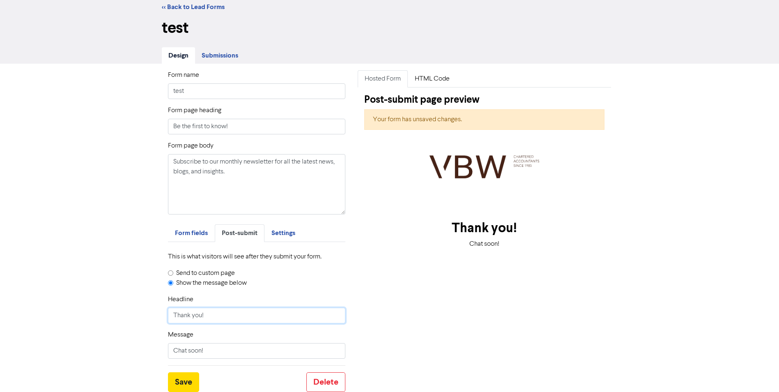
click at [215, 316] on input "Thank you!" at bounding box center [257, 316] width 178 height 16
type input "Thanks for signing up"
click at [104, 316] on div "Form name test Form page heading Be the first to know! Form page body Subscribe…" at bounding box center [389, 228] width 779 height 328
click at [235, 351] on input "Chat soon!" at bounding box center [257, 351] width 178 height 16
click at [179, 380] on button "Save" at bounding box center [183, 382] width 31 height 20
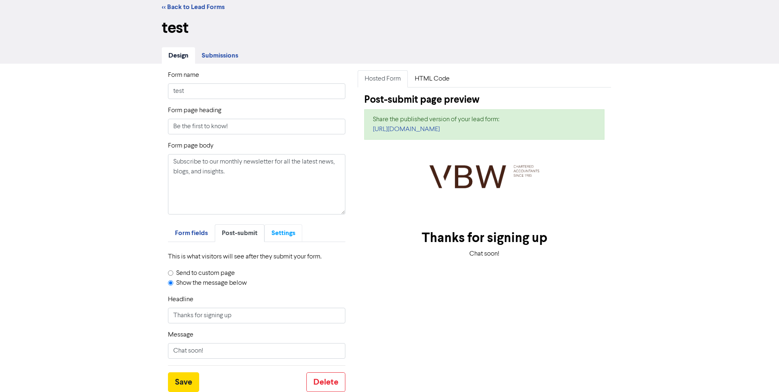
click at [290, 231] on span "Settings" at bounding box center [283, 233] width 24 height 8
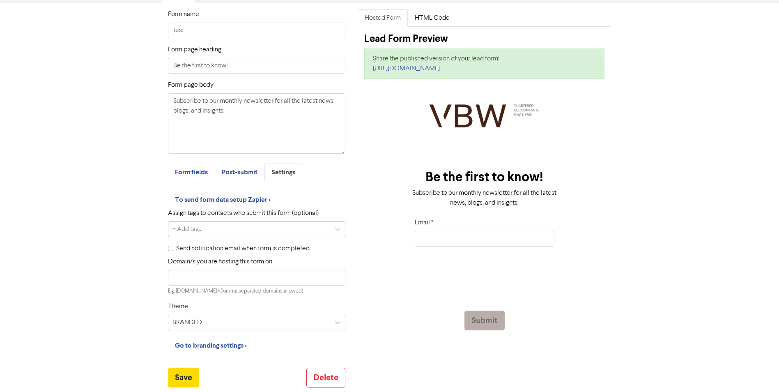
scroll to position [83, 0]
click at [251, 278] on input "Domain/s you are hosting this form on" at bounding box center [257, 277] width 178 height 16
click at [60, 271] on div "Form name test Form page heading Be the first to know! Form page body Subscribe…" at bounding box center [389, 197] width 779 height 390
click at [247, 277] on input "Domain/s you are hosting this form on" at bounding box center [257, 277] width 178 height 16
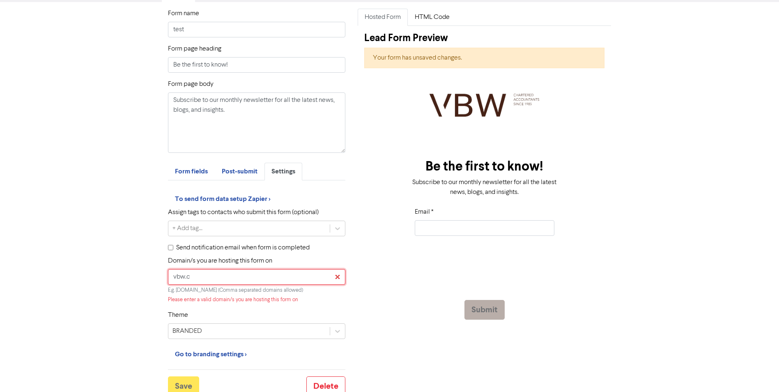
scroll to position [78, 0]
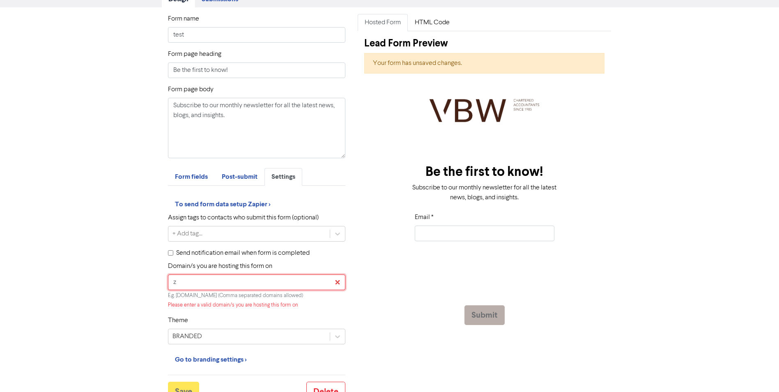
type input "z"
click at [255, 147] on html "Premium Libraries: Support & Resources Video Tutorials FAQ & Guides Marketing E…" at bounding box center [389, 118] width 779 height 392
click at [361, 170] on html "Premium Libraries: Support & Resources Video Tutorials FAQ & Guides Marketing E…" at bounding box center [389, 118] width 779 height 392
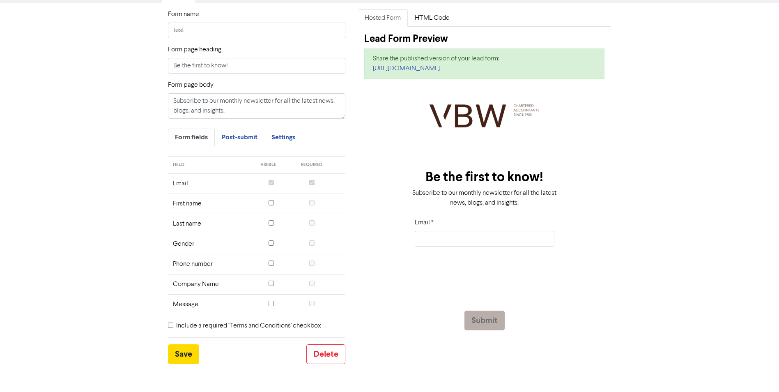
scroll to position [83, 0]
click at [276, 138] on span "Settings" at bounding box center [283, 136] width 24 height 8
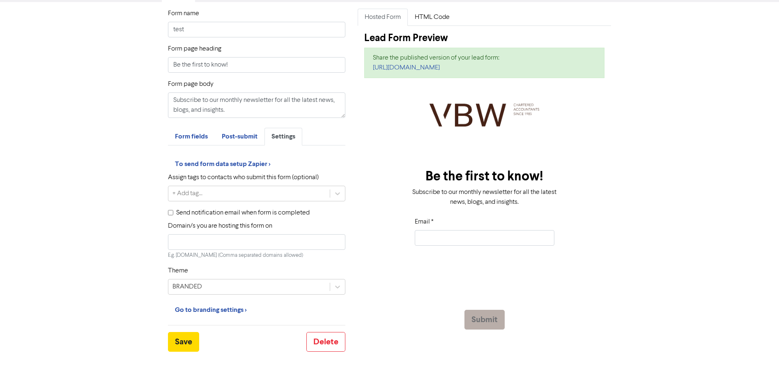
click at [171, 211] on input "Send notification email when form is completed" at bounding box center [170, 212] width 5 height 5
checkbox input "true"
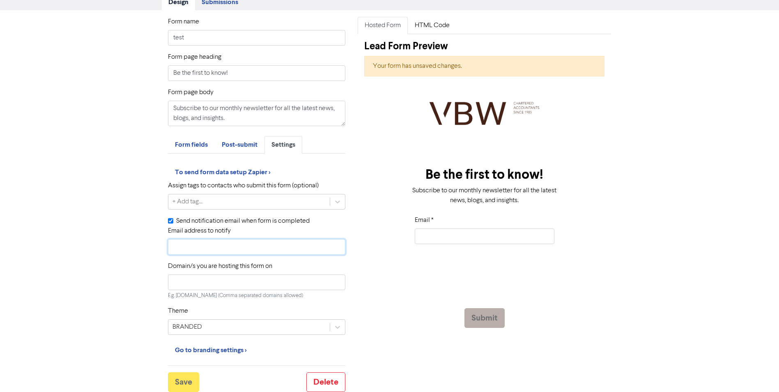
click at [202, 253] on input "Email address to notify" at bounding box center [257, 247] width 178 height 16
type input "[EMAIL_ADDRESS][DOMAIN_NAME]"
click at [204, 285] on input "Domain/s you are hosting this form on" at bounding box center [257, 282] width 178 height 16
type input "[DOMAIN_NAME]"
click at [65, 265] on div "Form name test Form page heading Be the first to know! Form page body Subscribe…" at bounding box center [389, 201] width 779 height 382
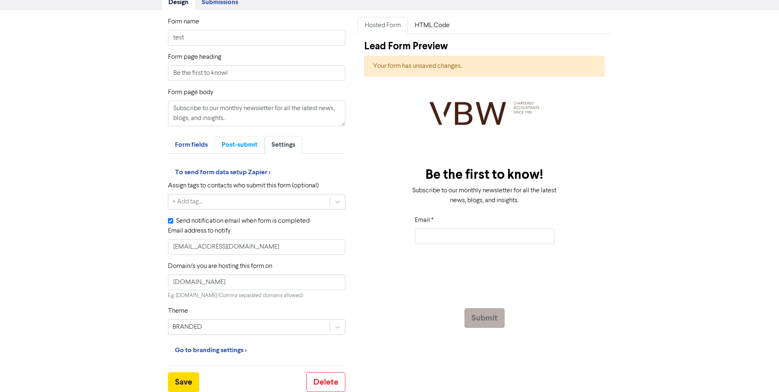
click at [232, 138] on link "Post-submit" at bounding box center [240, 145] width 50 height 18
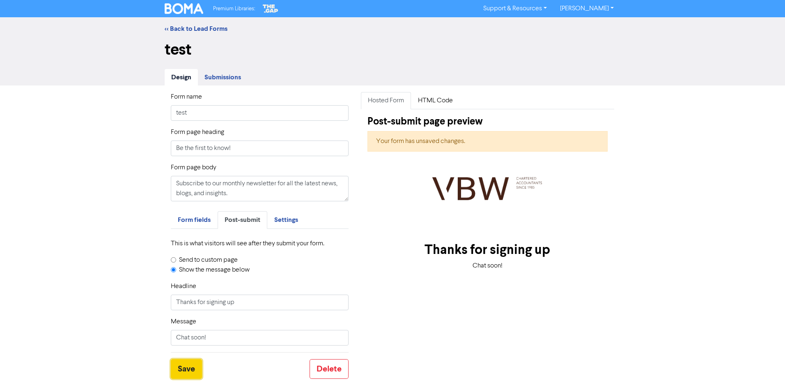
click at [189, 365] on button "Save" at bounding box center [186, 369] width 31 height 20
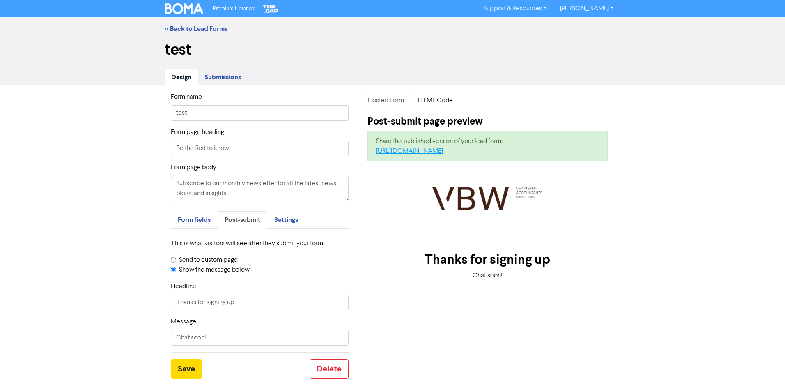
click at [435, 149] on link "[URL][DOMAIN_NAME]" at bounding box center [409, 151] width 67 height 7
click at [433, 97] on link "HTML Code" at bounding box center [435, 100] width 49 height 17
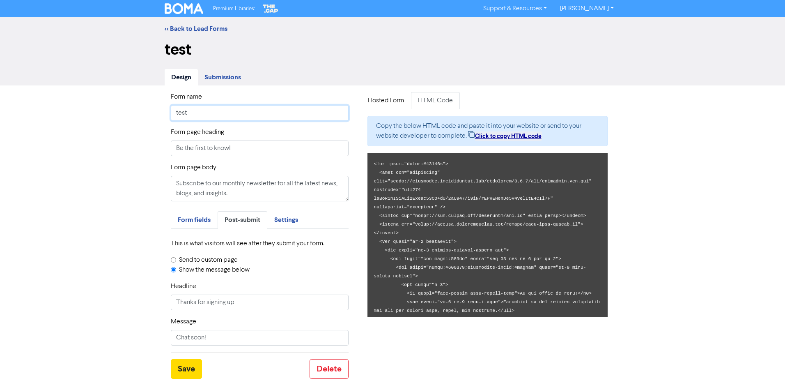
click at [187, 109] on input "test" at bounding box center [260, 113] width 178 height 16
drag, startPoint x: 201, startPoint y: 112, endPoint x: 86, endPoint y: 107, distance: 115.5
click at [86, 107] on div "Form name test Form page heading Be the first to know! Form page body Subscribe…" at bounding box center [392, 231] width 785 height 293
type input "Newsletter"
click at [88, 127] on div "Form name Newsletter Form page heading Be the first to know! Form page body Sub…" at bounding box center [392, 231] width 785 height 293
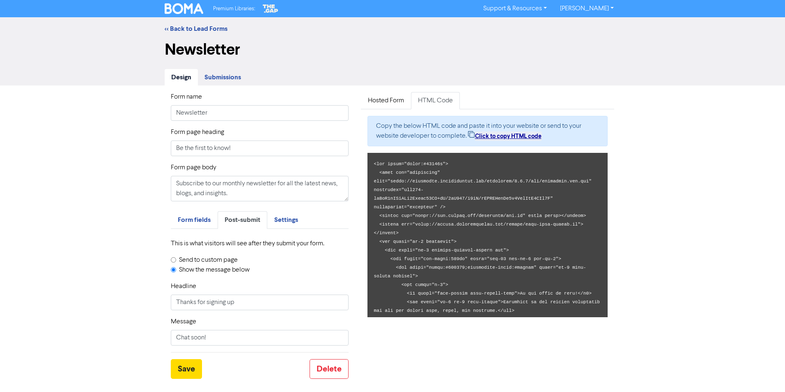
click at [214, 74] on span "Submissions" at bounding box center [223, 77] width 37 height 8
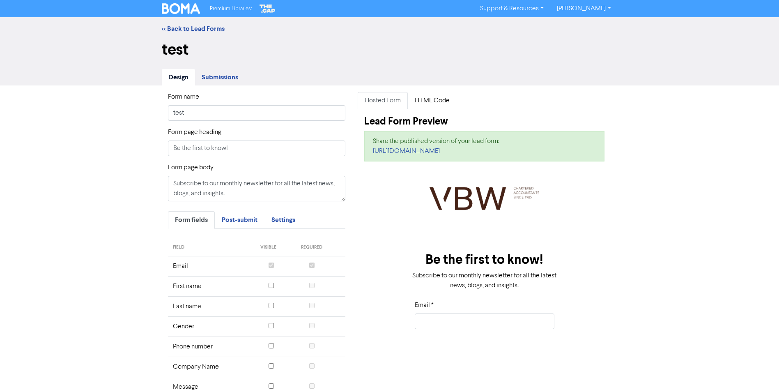
click at [225, 78] on span "Submissions" at bounding box center [220, 77] width 37 height 8
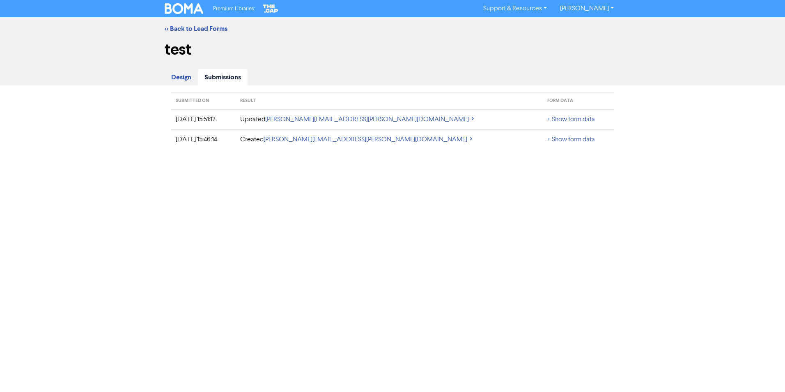
click at [182, 77] on span "Design" at bounding box center [181, 77] width 20 height 8
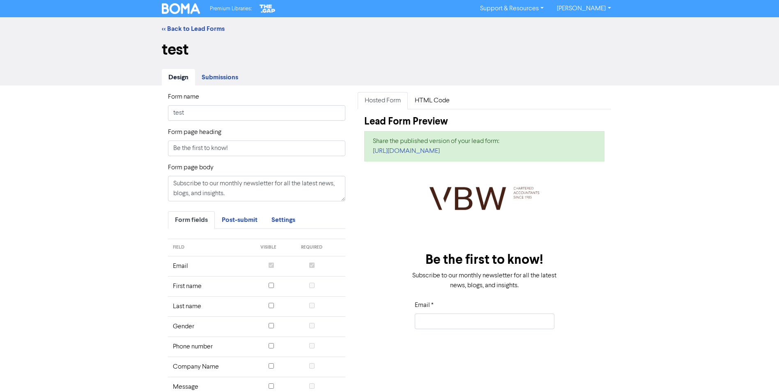
click at [124, 234] on div "Form name test Form page heading Be the first to know! Form page body Subscribe…" at bounding box center [389, 280] width 779 height 390
click at [674, 146] on div "Form name test Form page heading Be the first to know! Form page body Subscribe…" at bounding box center [389, 280] width 779 height 390
click at [85, 280] on div "Form name test Form page heading Be the first to know! Form page body Subscribe…" at bounding box center [389, 280] width 779 height 390
click at [671, 121] on div "Form name test Form page heading Be the first to know! Form page body Subscribe…" at bounding box center [389, 280] width 779 height 390
click at [32, 189] on div "Form name test Form page heading Be the first to know! Form page body Subscribe…" at bounding box center [389, 280] width 779 height 390
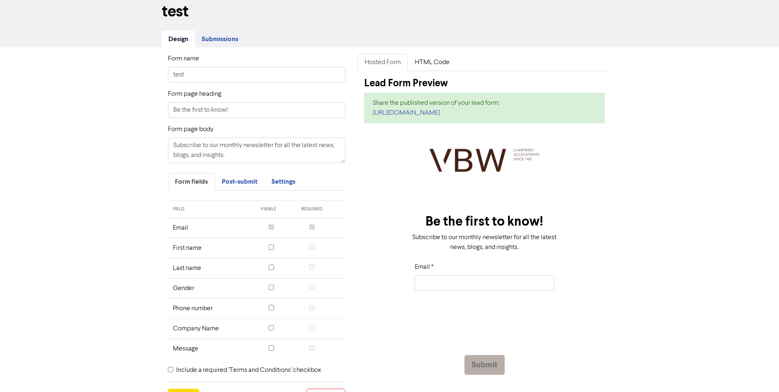
scroll to position [83, 0]
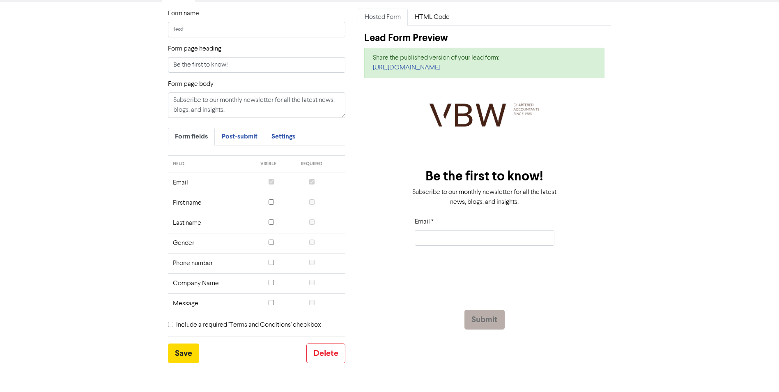
click at [679, 290] on div "Form name test Form page heading Be the first to know! Form page body Subscribe…" at bounding box center [389, 197] width 779 height 390
